Goal: Complete application form

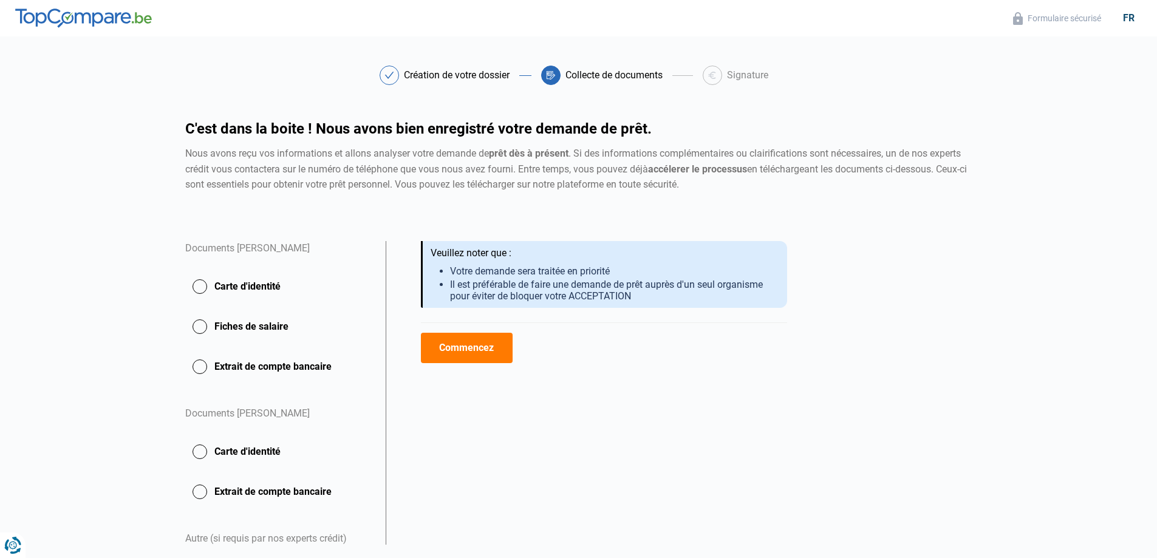
click at [460, 346] on button "Commencez" at bounding box center [467, 348] width 92 height 30
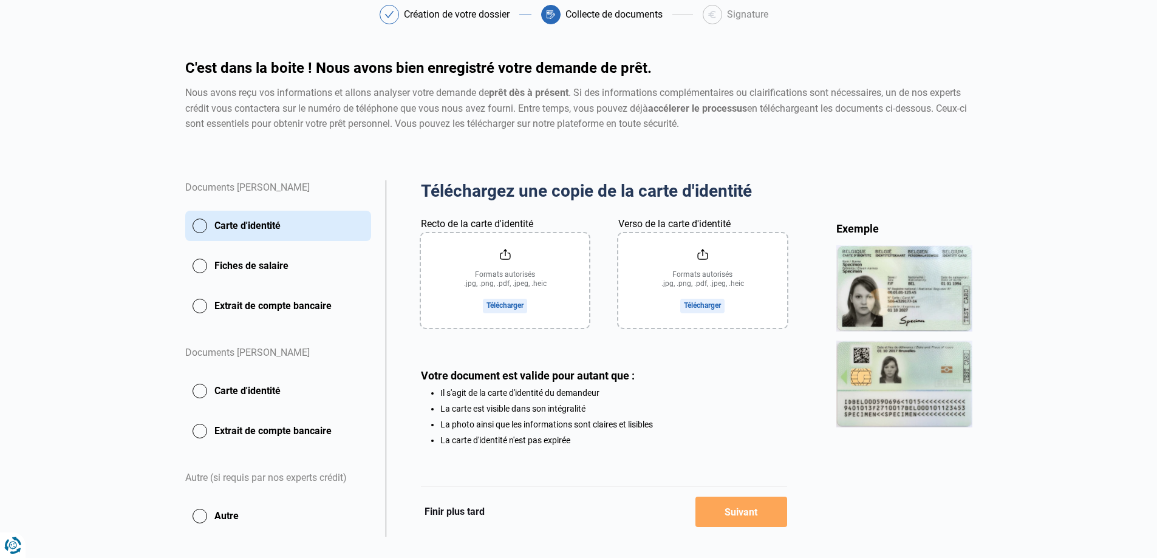
scroll to position [83, 0]
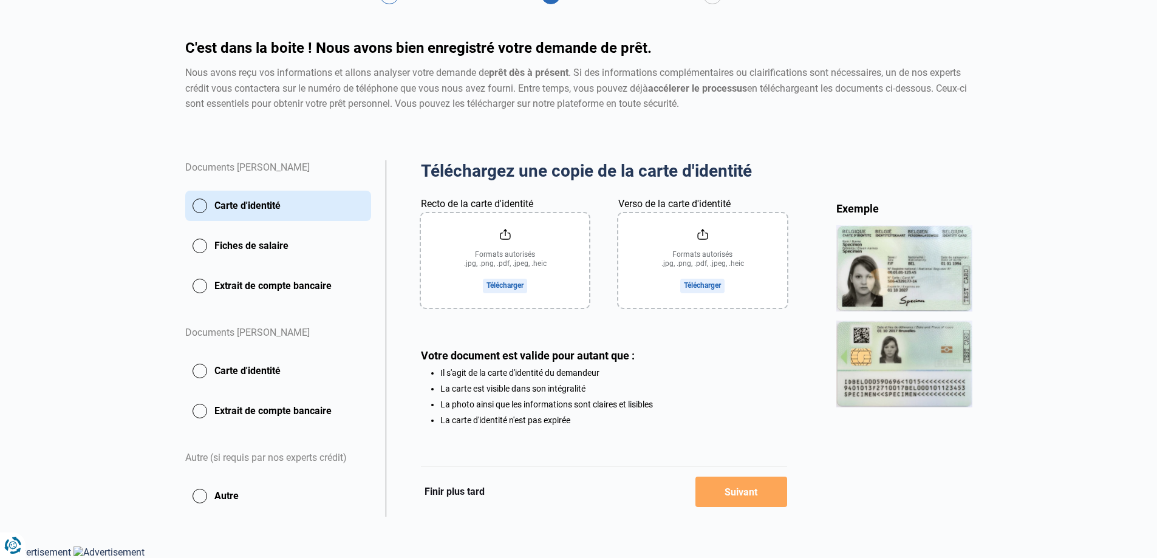
click at [503, 237] on input "Recto de la carte d'identité" at bounding box center [505, 260] width 168 height 95
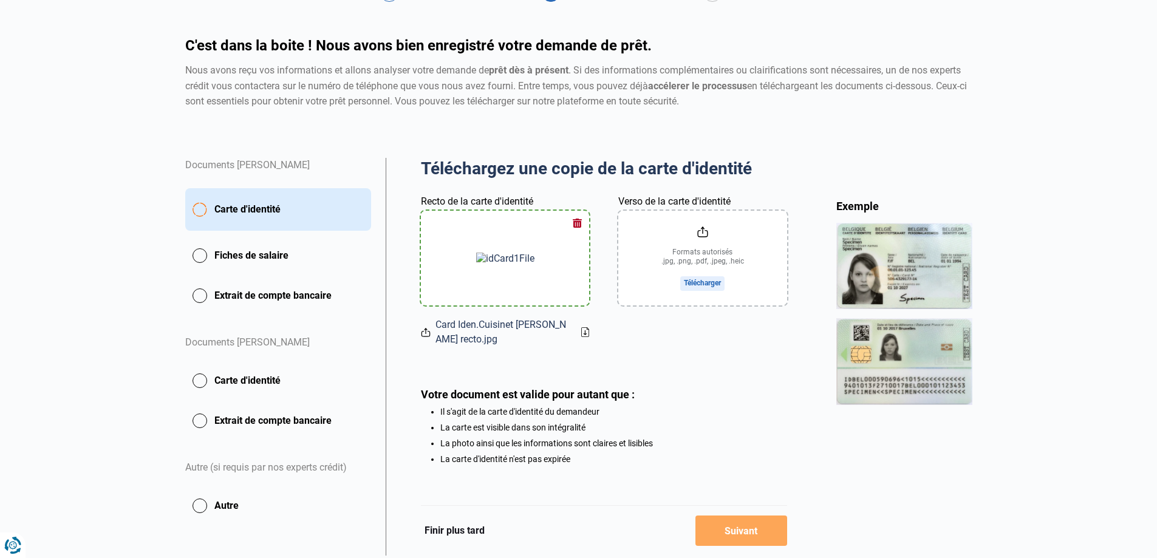
click at [701, 231] on input "Verso de la carte d'identité" at bounding box center [702, 258] width 168 height 95
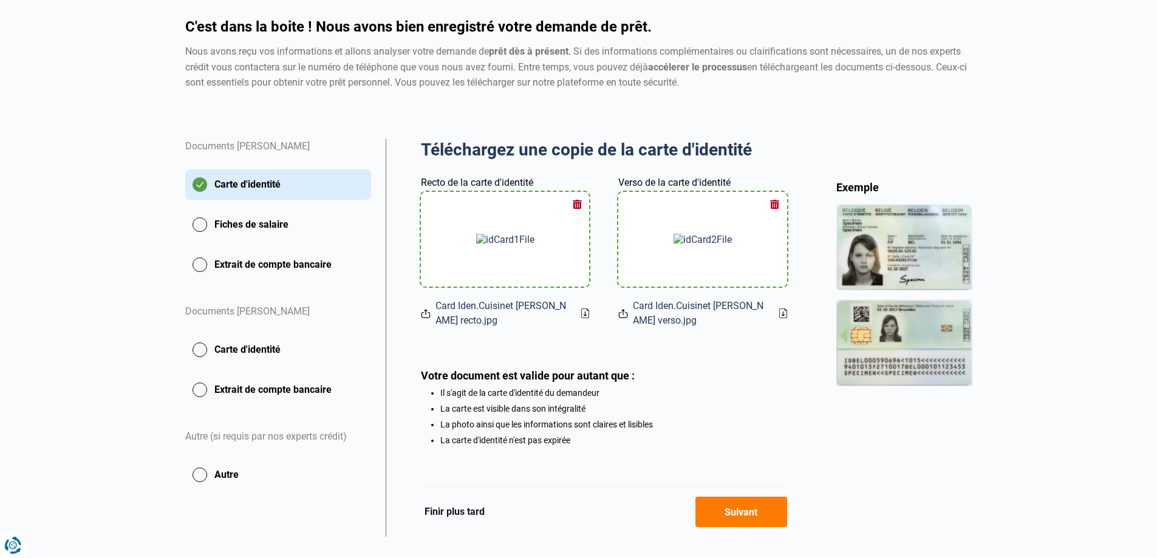
scroll to position [124, 0]
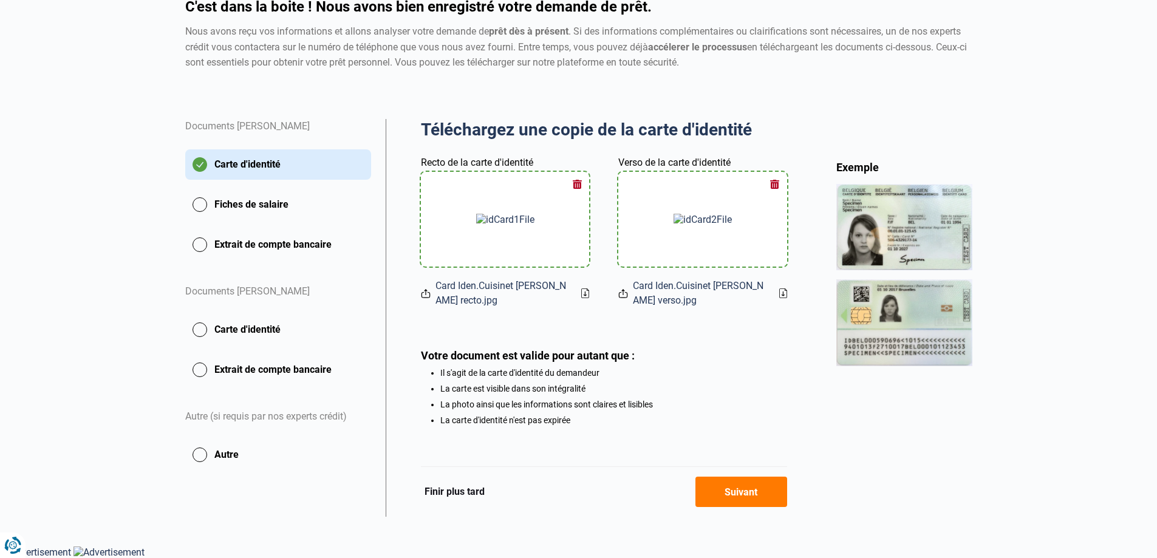
click at [742, 491] on button "Suivant" at bounding box center [741, 492] width 92 height 30
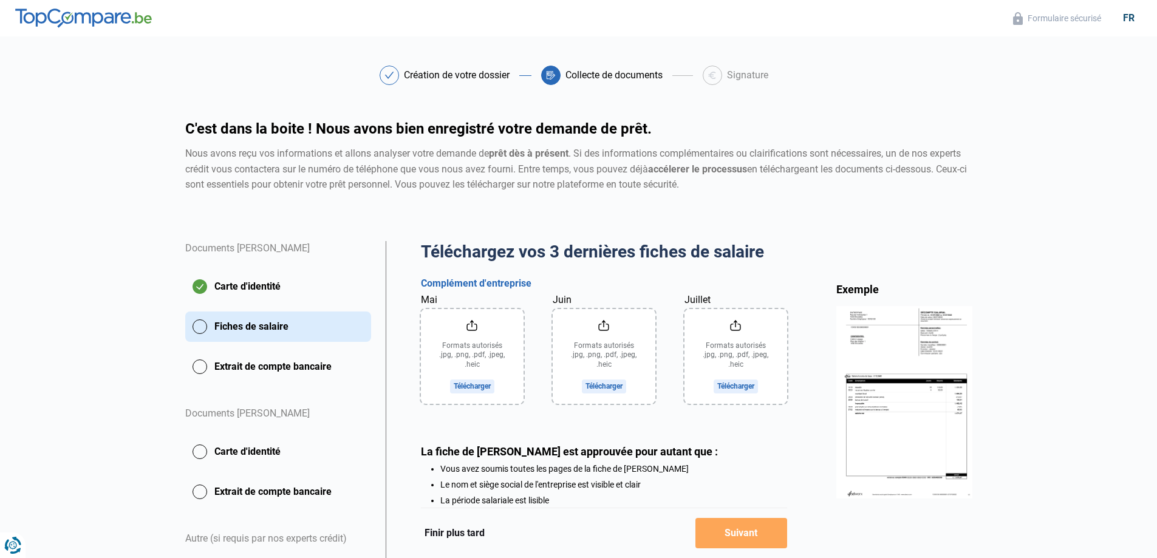
click at [470, 324] on input "Mai" at bounding box center [472, 356] width 103 height 95
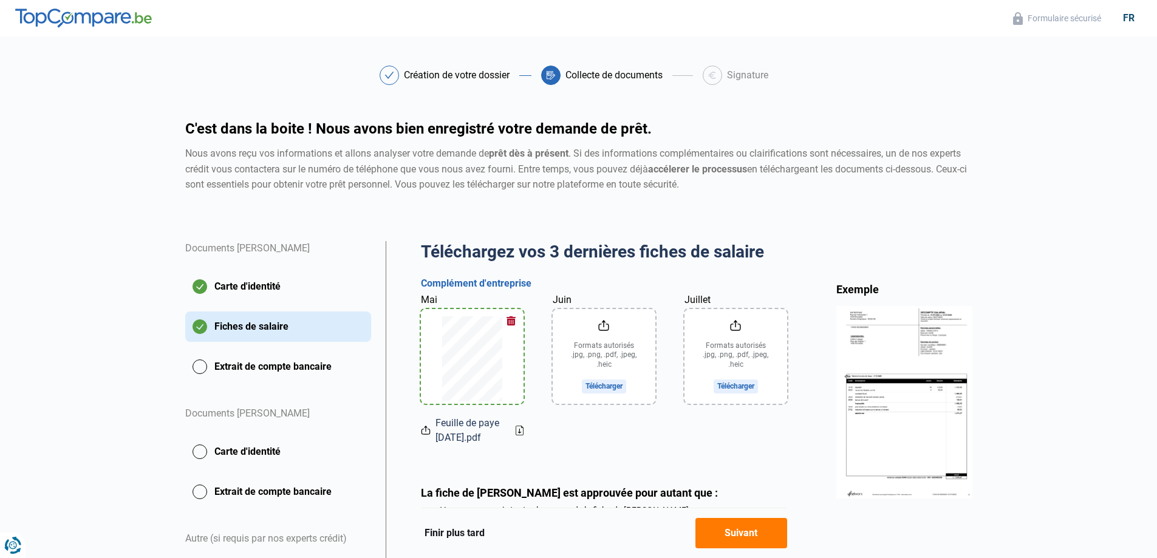
click at [604, 326] on input "Juin" at bounding box center [604, 356] width 103 height 95
click at [741, 326] on input "Juillet" at bounding box center [735, 356] width 103 height 95
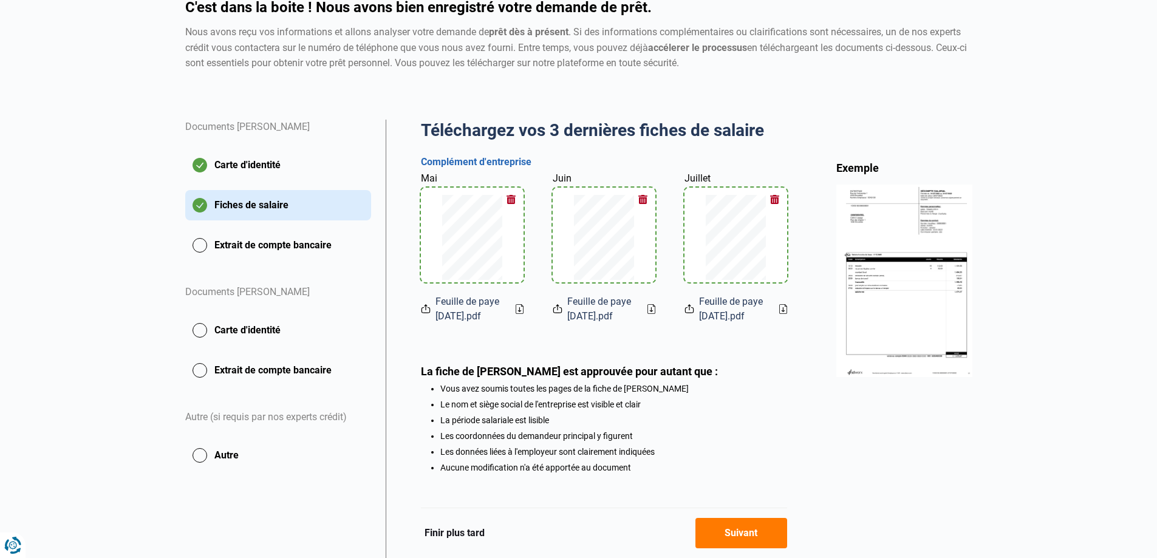
scroll to position [172, 0]
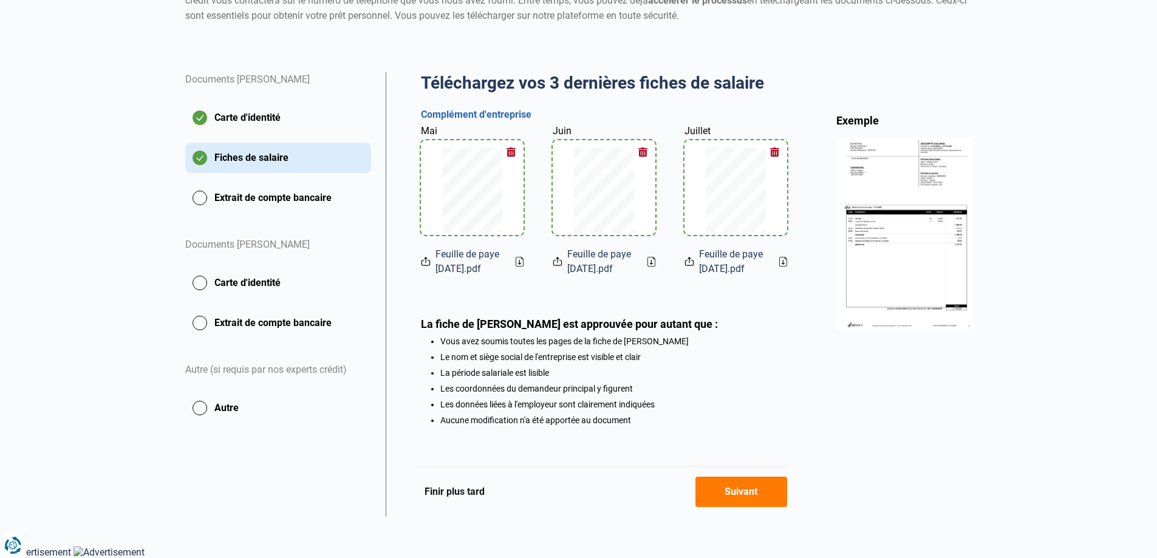
click at [743, 494] on button "Suivant" at bounding box center [741, 492] width 92 height 30
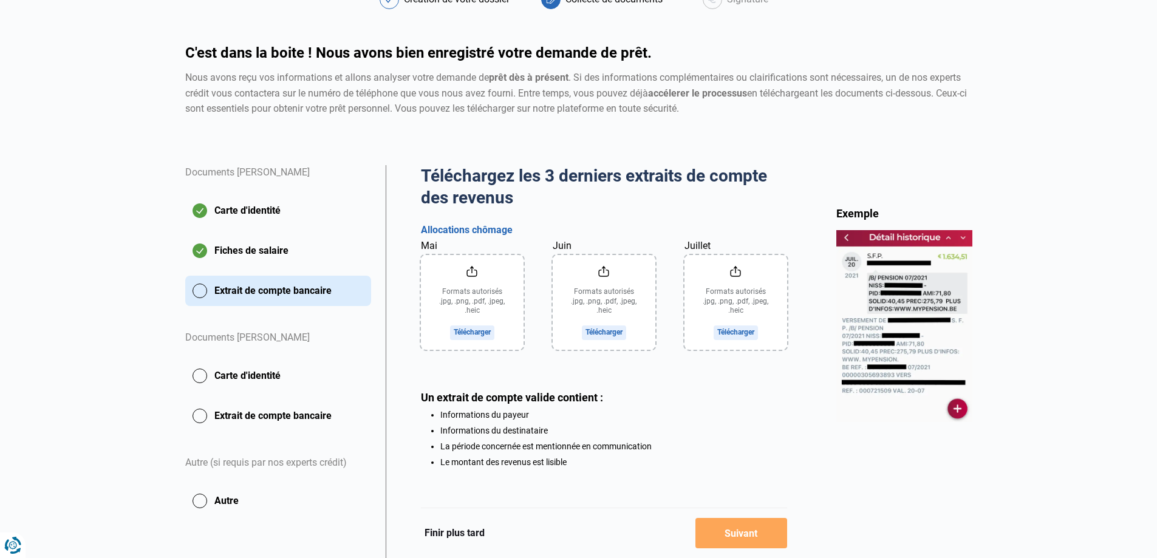
scroll to position [120, 0]
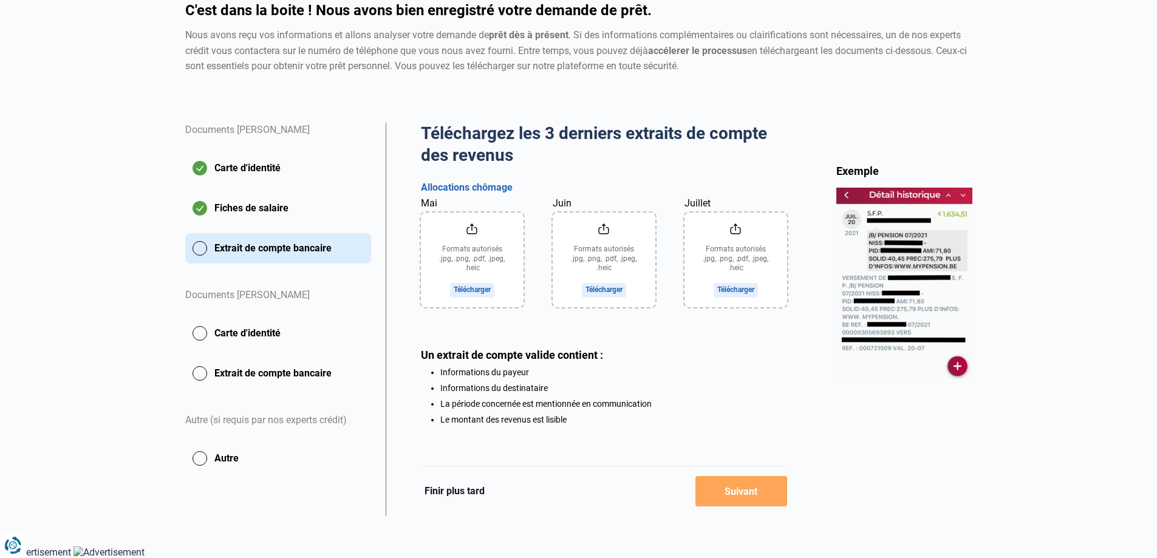
click at [736, 228] on input "Juillet" at bounding box center [735, 260] width 103 height 95
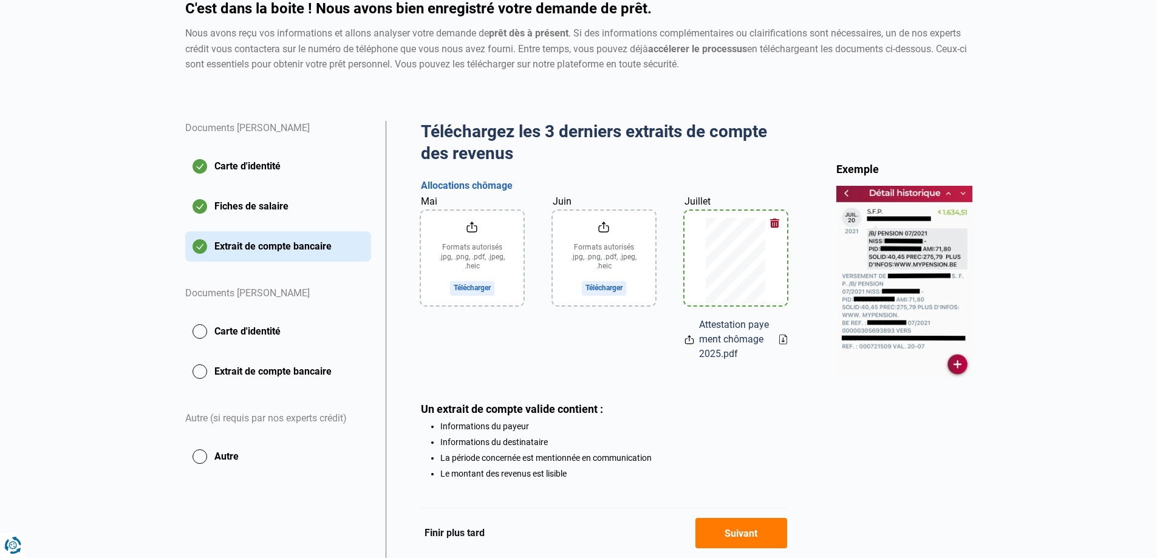
click at [604, 225] on input "Juin" at bounding box center [604, 258] width 103 height 95
type input "C:\fakepath\Attestation payement chômage 2025.pdf"
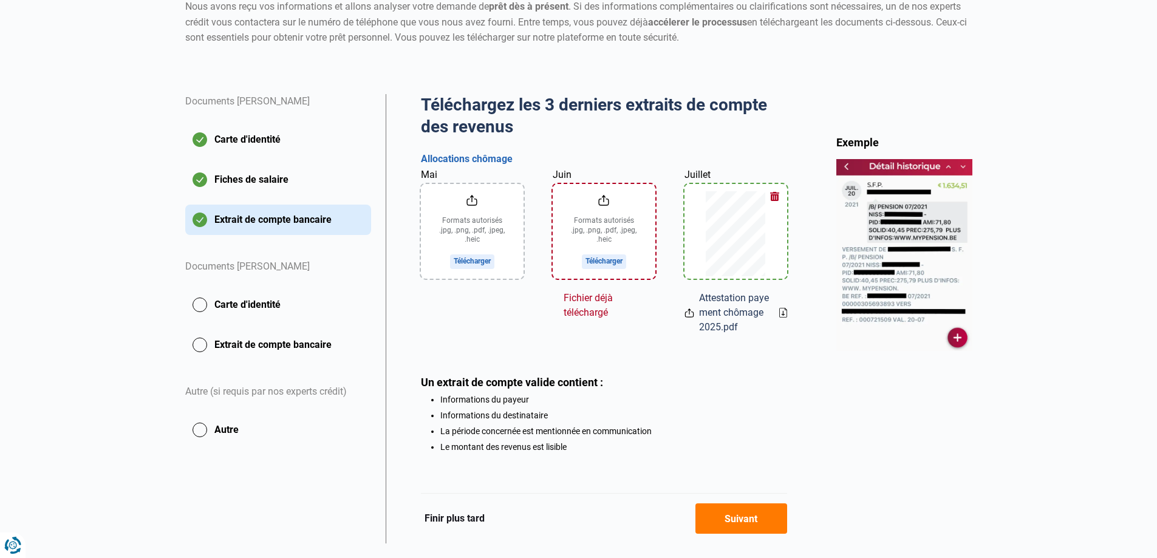
scroll to position [176, 0]
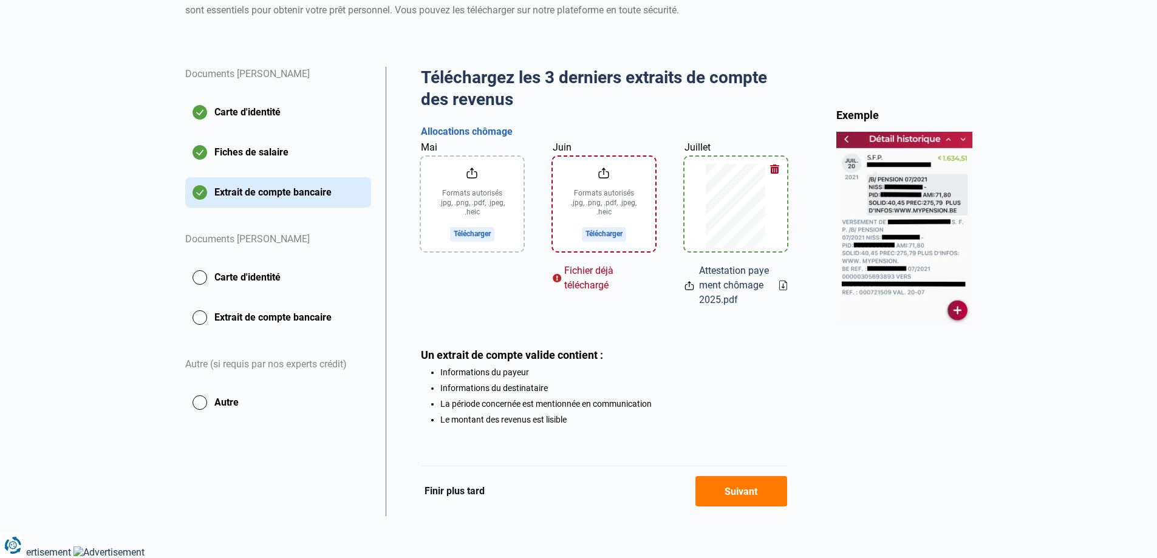
click at [739, 492] on button "Suivant" at bounding box center [741, 491] width 92 height 30
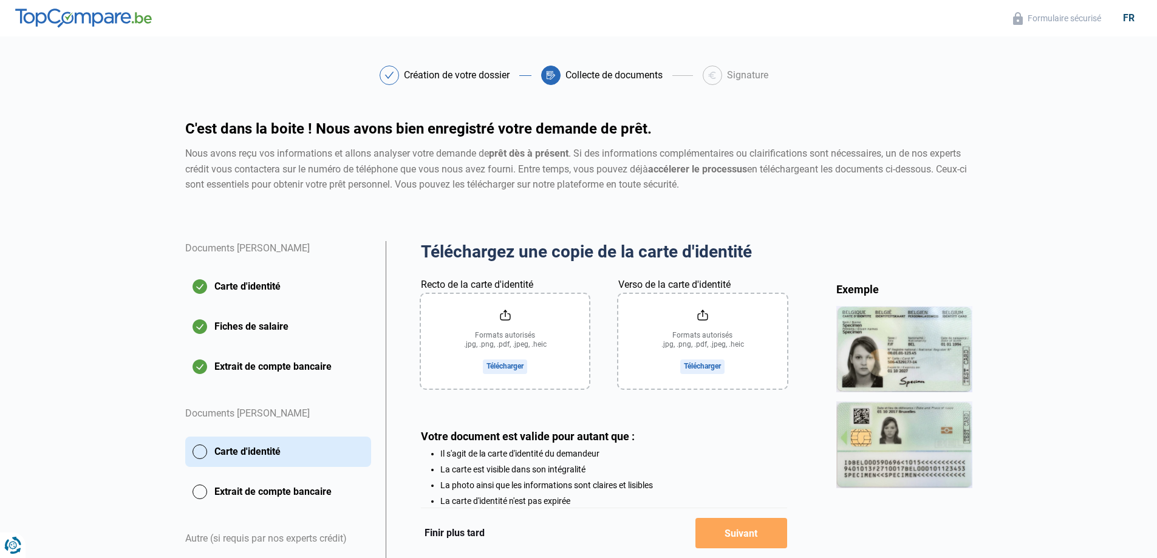
click at [500, 308] on input "Recto de la carte d'identité" at bounding box center [505, 341] width 168 height 95
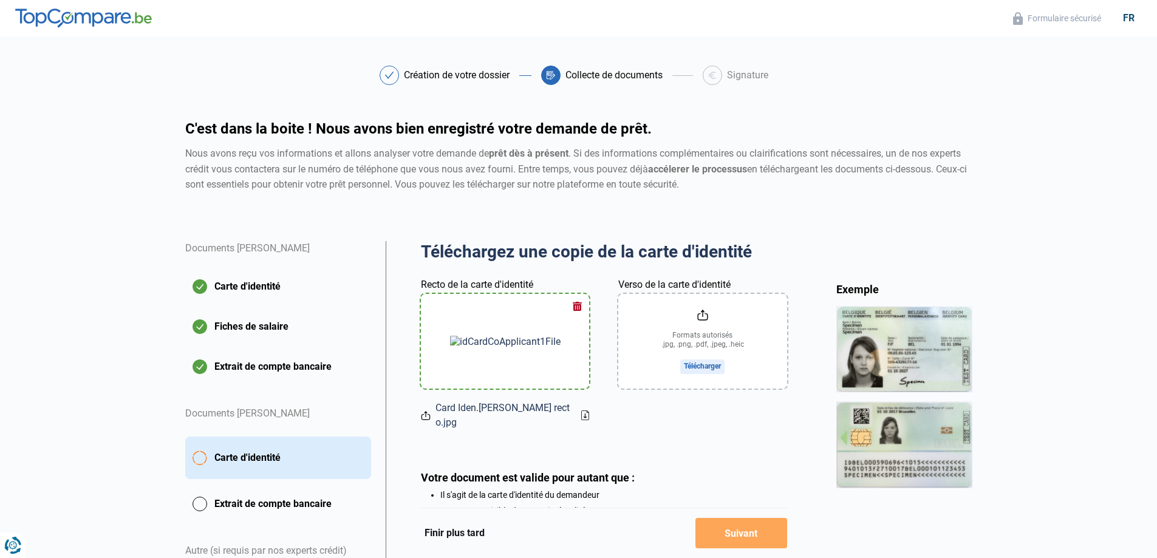
click at [701, 312] on input "Verso de la carte d'identité" at bounding box center [702, 341] width 168 height 95
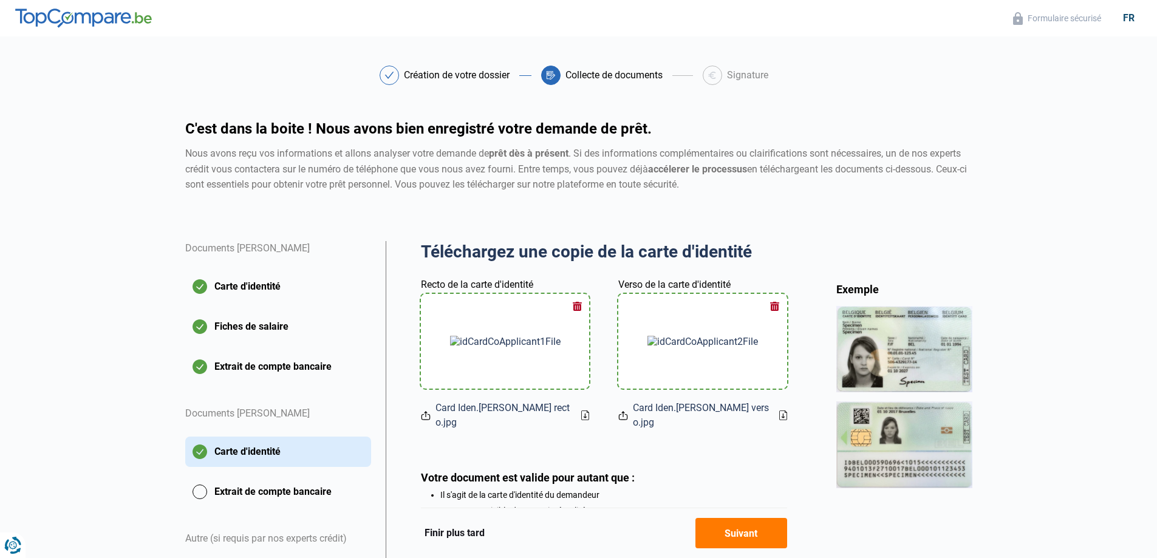
click at [735, 536] on button "Suivant" at bounding box center [741, 533] width 92 height 30
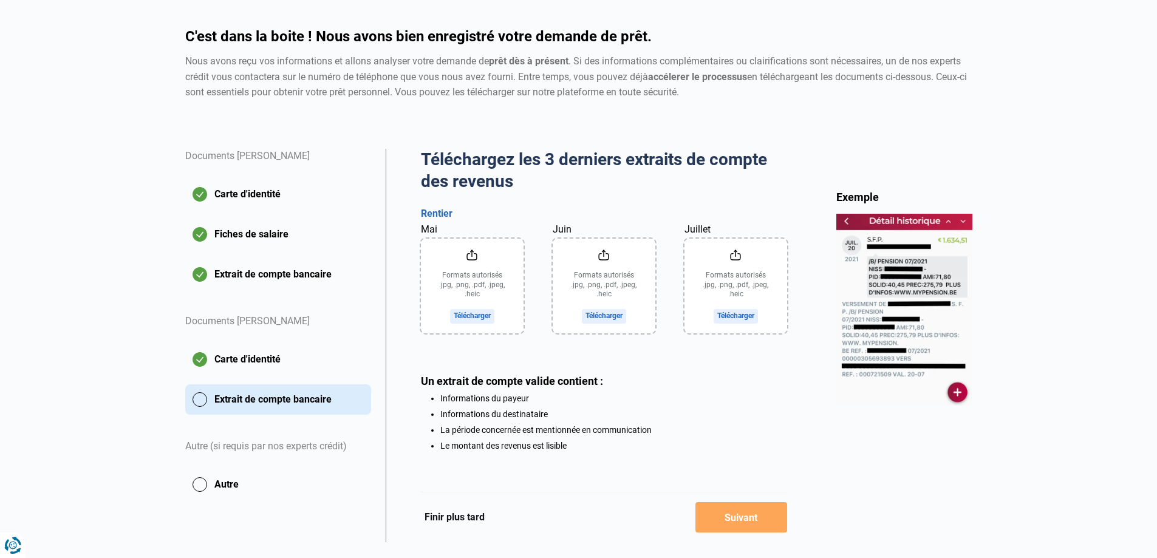
scroll to position [120, 0]
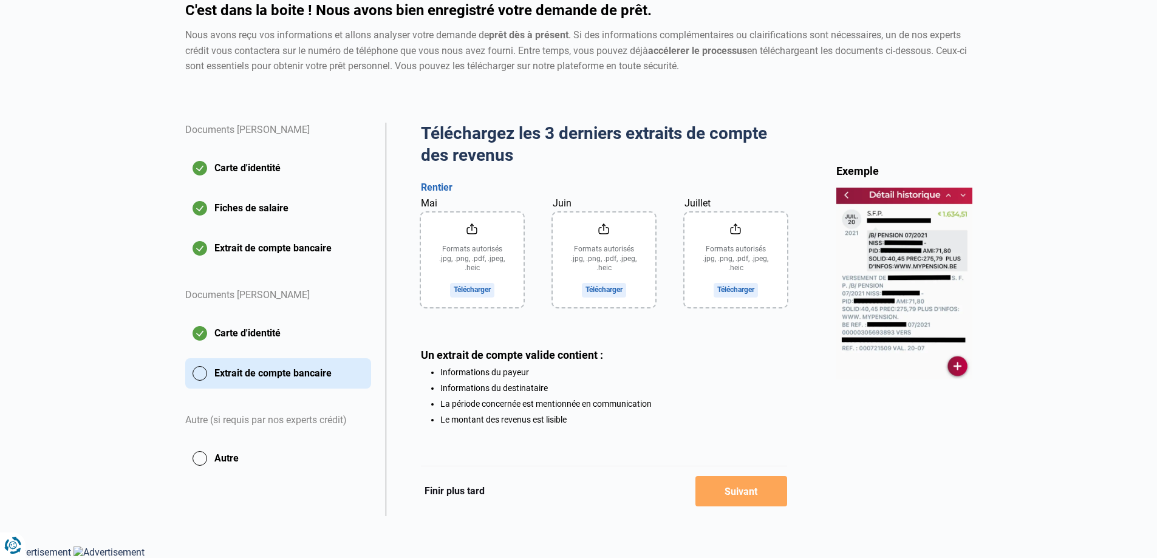
click at [472, 224] on input "Mai" at bounding box center [472, 260] width 103 height 95
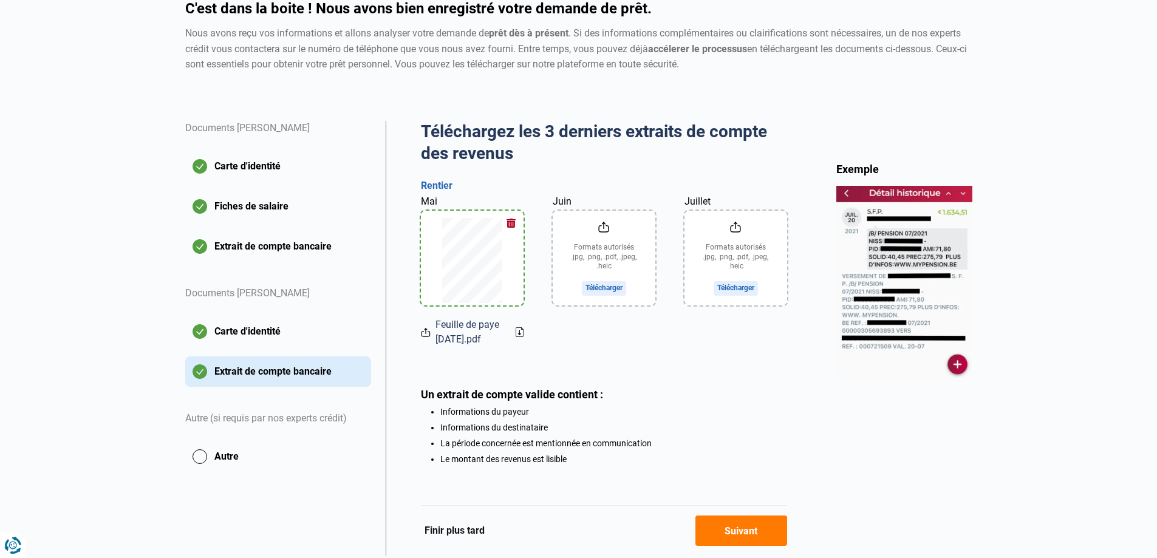
click at [602, 227] on input "Juin" at bounding box center [604, 258] width 103 height 95
click at [734, 227] on input "Juillet" at bounding box center [735, 258] width 103 height 95
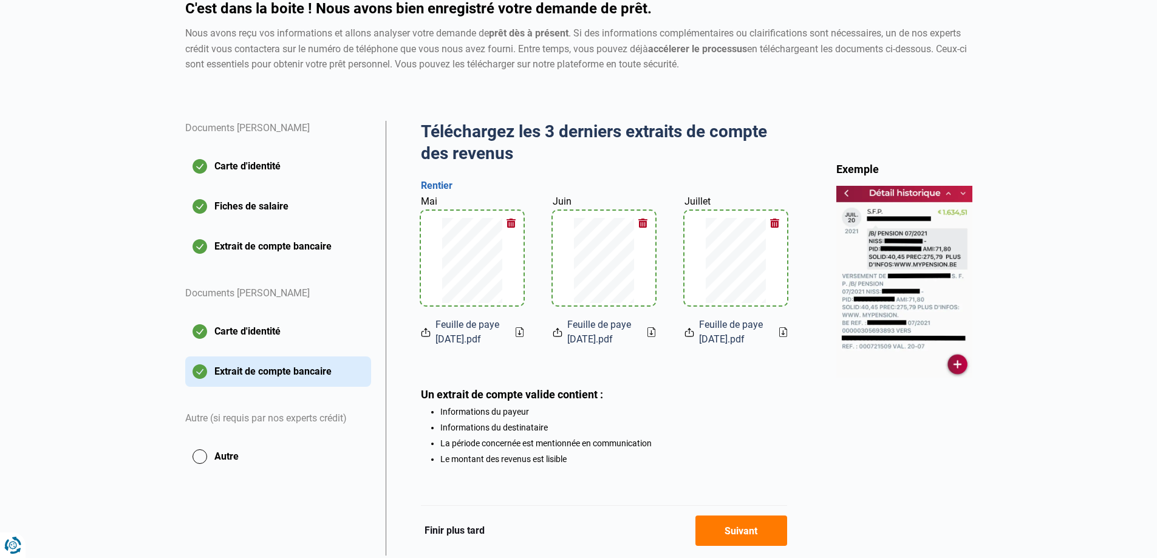
scroll to position [162, 0]
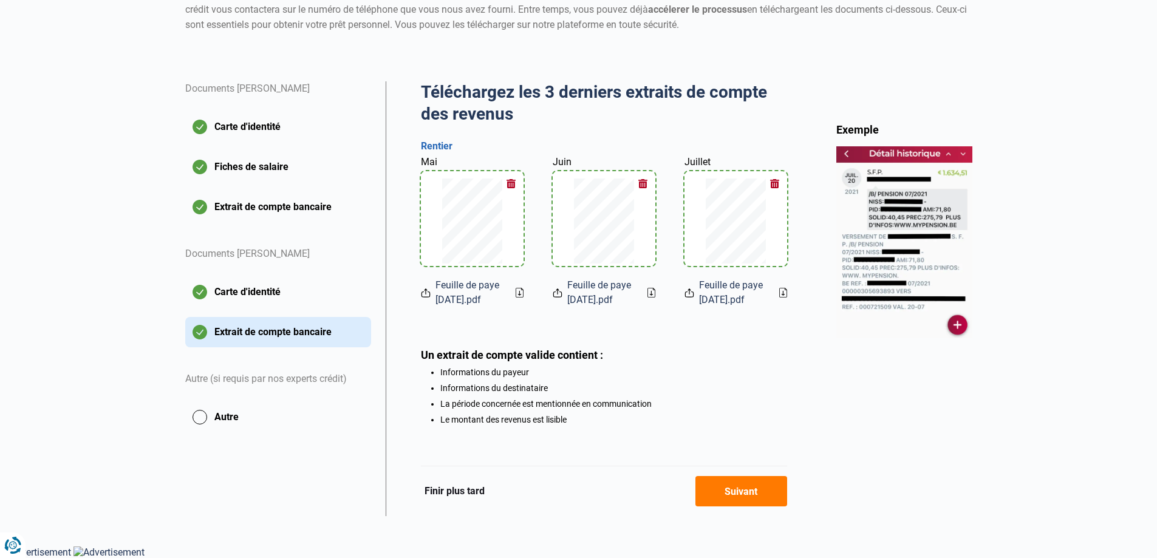
click at [749, 491] on button "Suivant" at bounding box center [741, 491] width 92 height 30
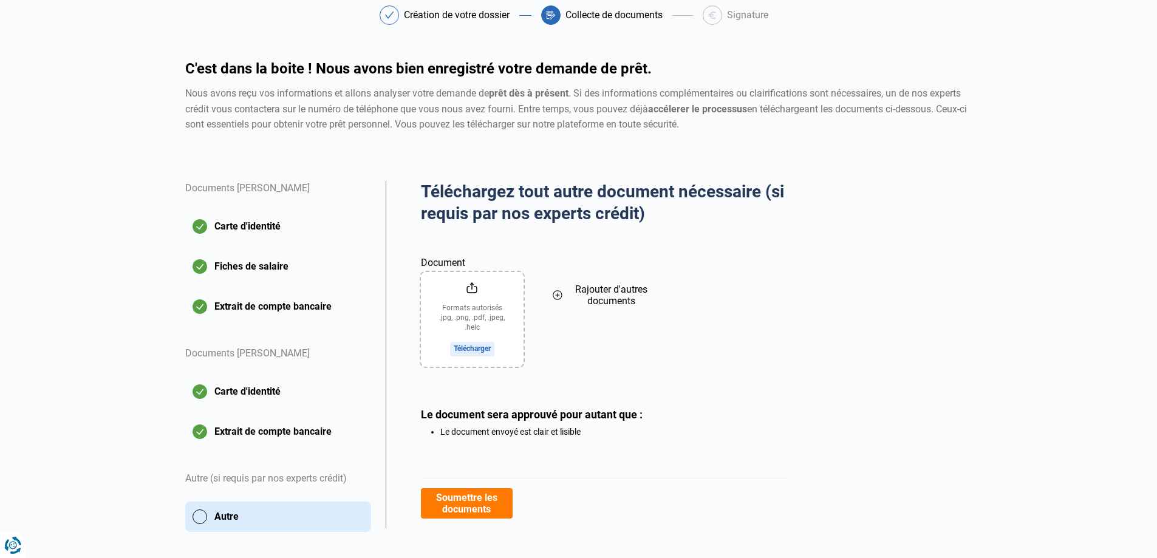
scroll to position [61, 0]
click at [474, 287] on input "Document" at bounding box center [472, 318] width 103 height 95
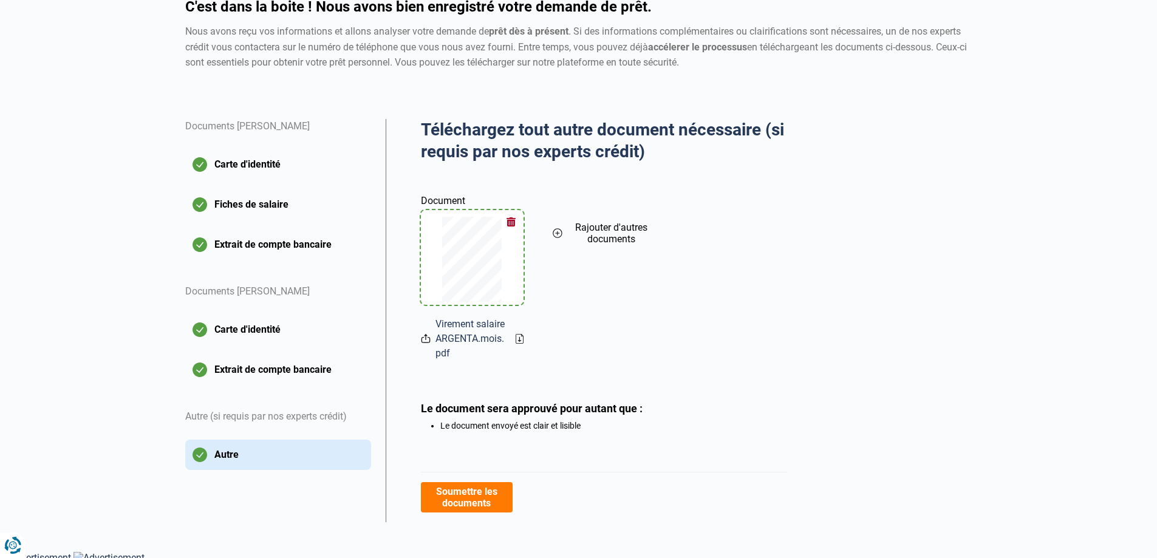
scroll to position [128, 0]
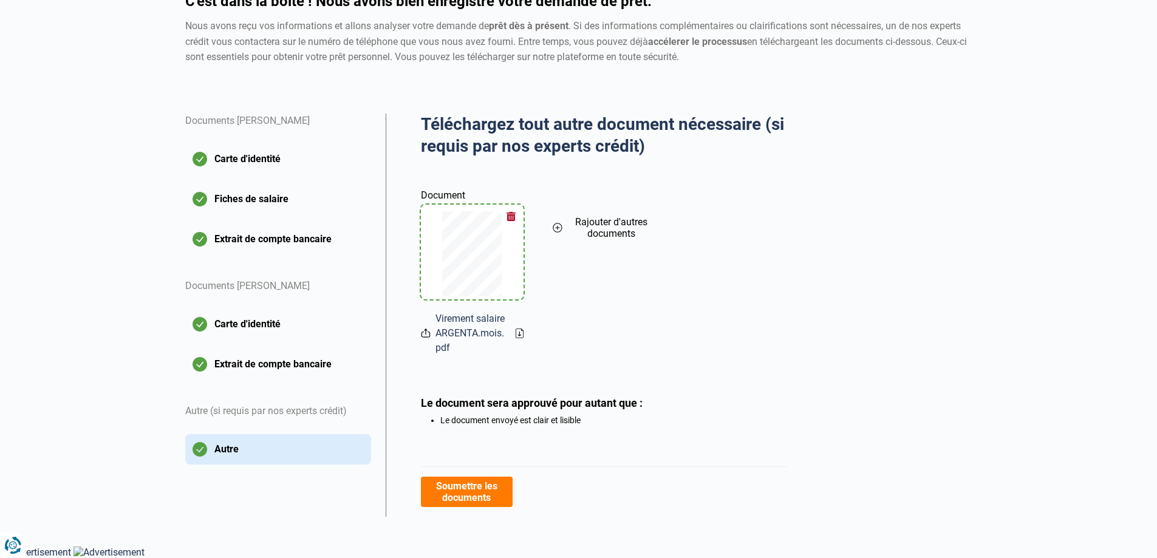
click at [470, 486] on button "Soumettre les documents" at bounding box center [467, 492] width 92 height 30
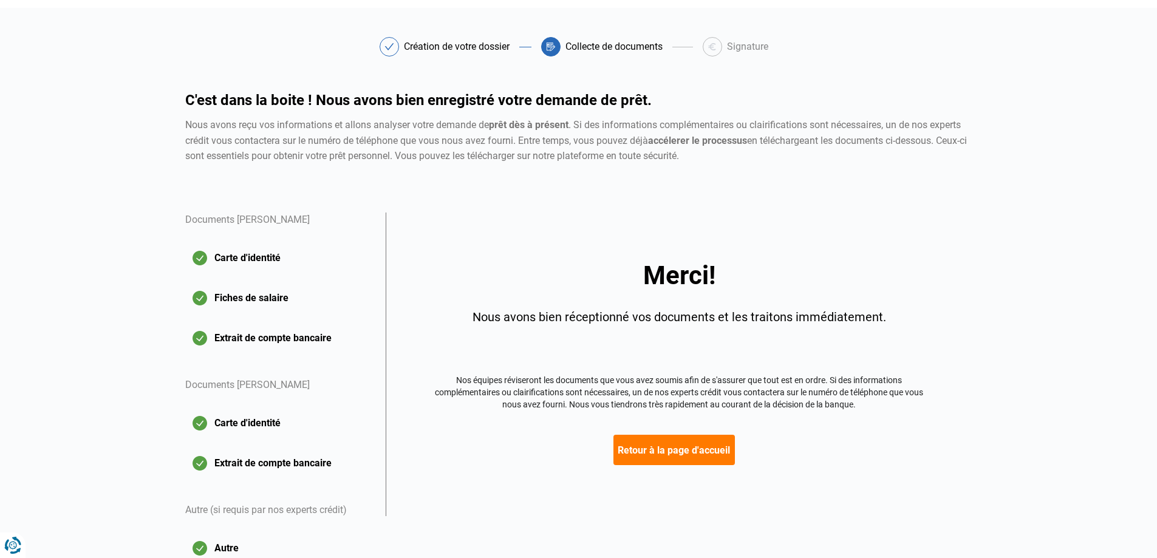
scroll to position [75, 0]
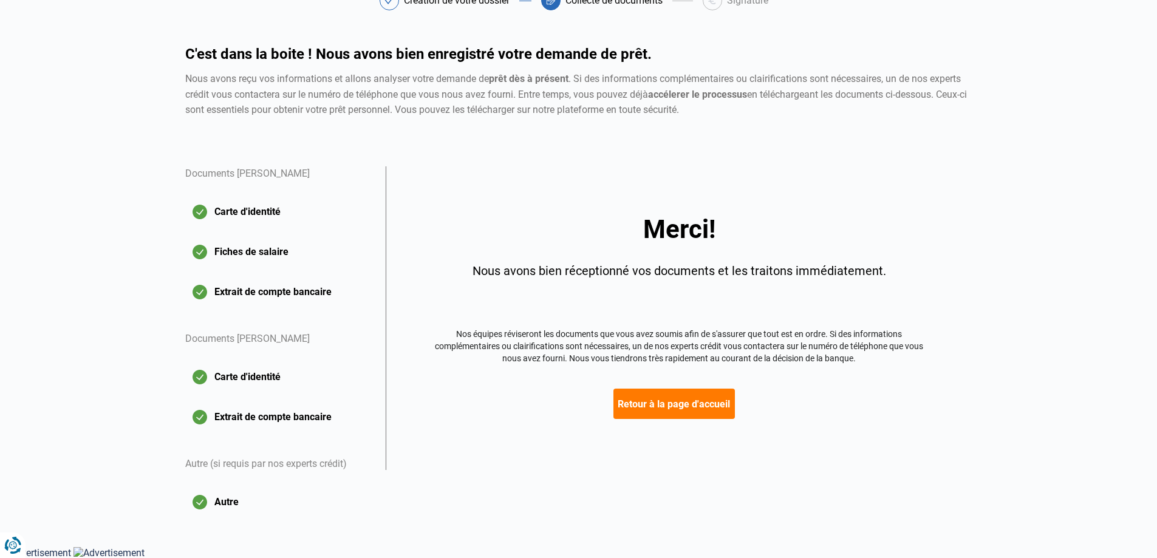
click at [661, 401] on button "Retour à la page d'accueil" at bounding box center [673, 404] width 121 height 30
